Goal: Transaction & Acquisition: Purchase product/service

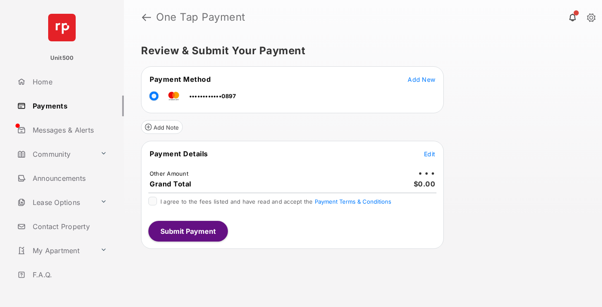
click at [430, 153] on span "Edit" at bounding box center [429, 153] width 11 height 7
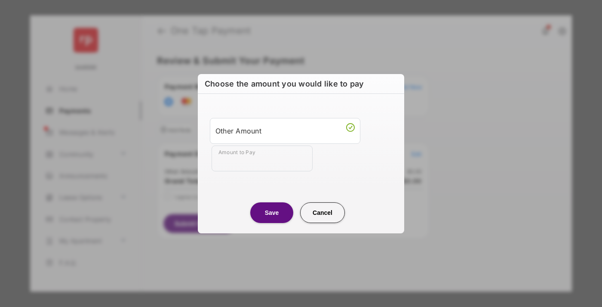
click at [285, 130] on div "Other Amount" at bounding box center [284, 130] width 139 height 15
type input "****"
click at [272, 212] on button "Save" at bounding box center [271, 212] width 43 height 21
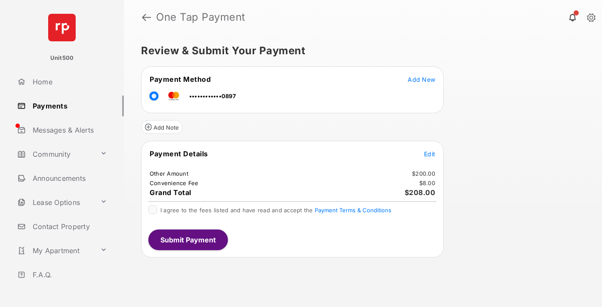
click at [430, 153] on span "Edit" at bounding box center [429, 153] width 11 height 7
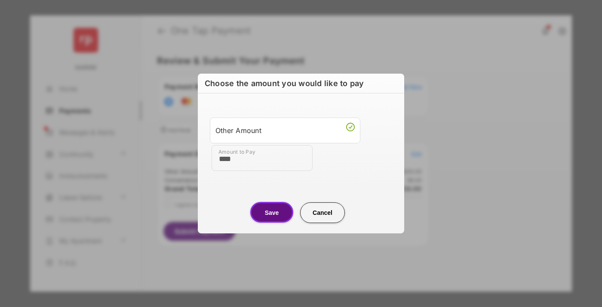
click at [272, 212] on button "Save" at bounding box center [271, 212] width 43 height 21
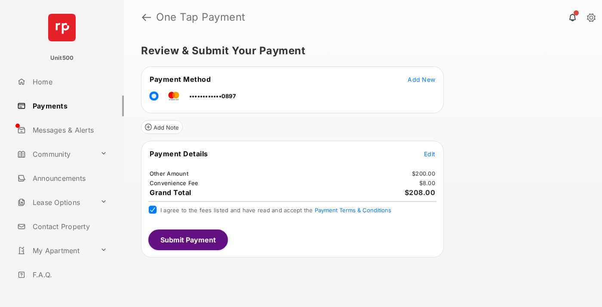
click at [187, 239] on button "Submit Payment" at bounding box center [188, 239] width 80 height 21
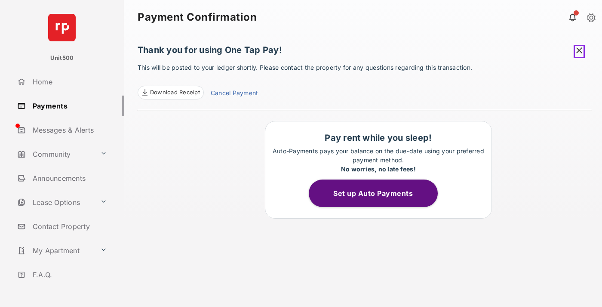
click at [580, 50] on span at bounding box center [579, 51] width 11 height 13
